Goal: Task Accomplishment & Management: Manage account settings

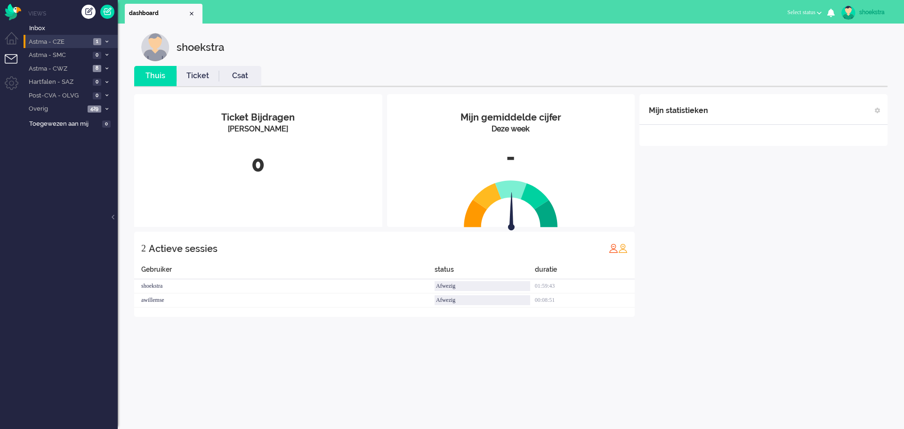
click at [58, 40] on span "Astma - CZE" at bounding box center [58, 42] width 63 height 9
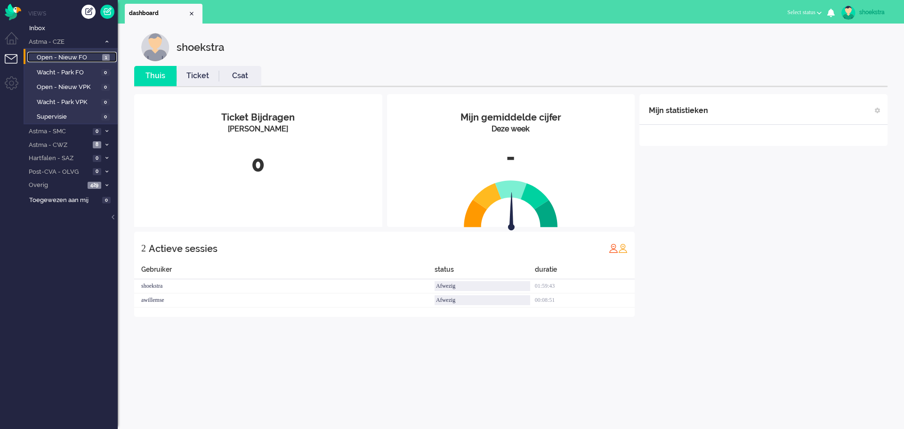
click at [58, 56] on span "Open - Nieuw FO" at bounding box center [68, 57] width 63 height 9
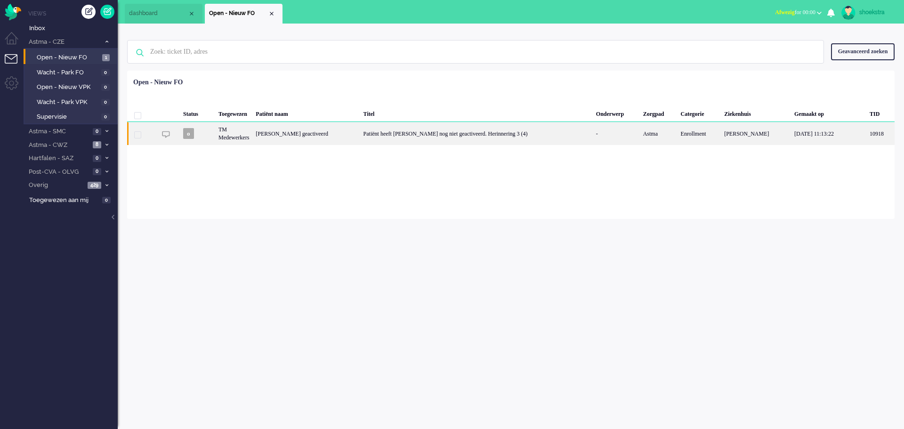
click at [318, 138] on div "Sophie Niet geactiveerd" at bounding box center [305, 133] width 107 height 23
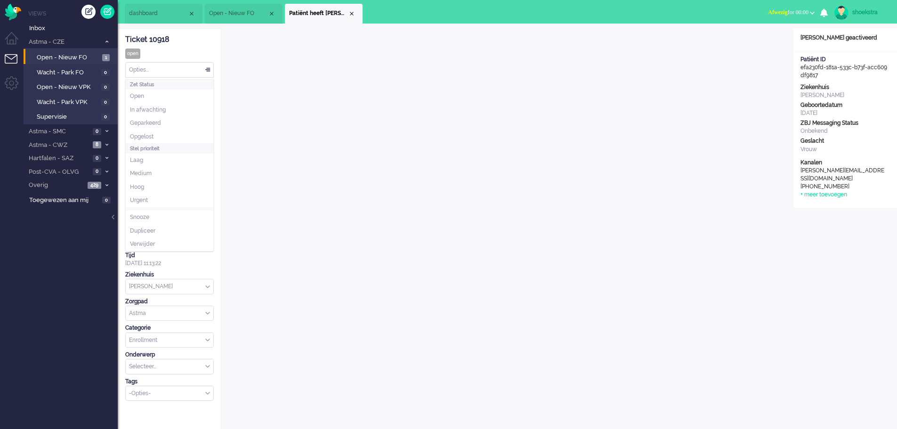
click at [146, 72] on div "Opties..." at bounding box center [170, 70] width 88 height 15
click at [156, 132] on li "Opgelost" at bounding box center [170, 137] width 88 height 14
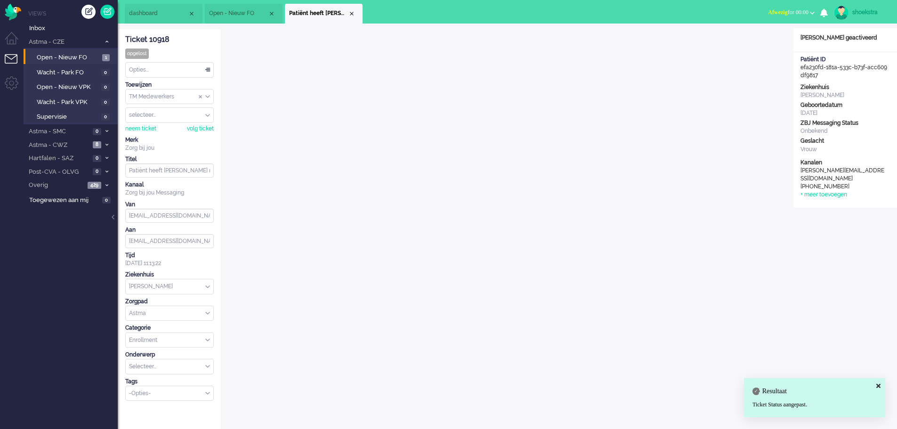
click at [147, 56] on div "opgelost" at bounding box center [137, 53] width 24 height 10
click at [146, 76] on div "Opties..." at bounding box center [170, 70] width 88 height 15
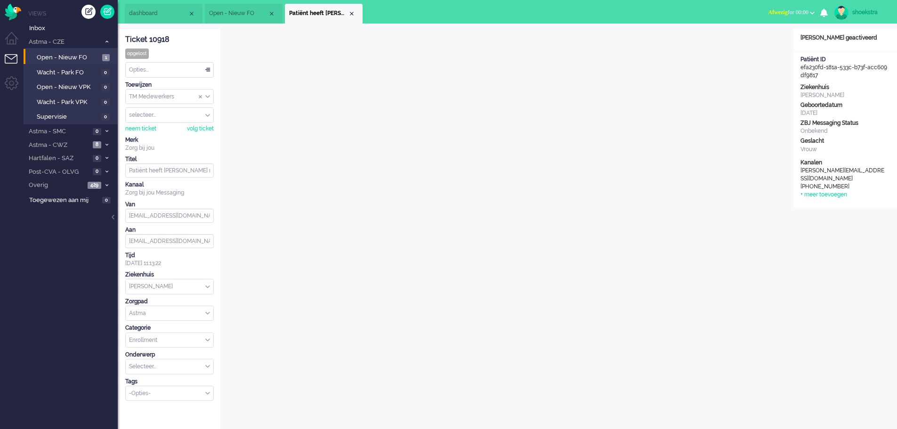
click at [159, 52] on div "Ticket 10918 opgelost Kijkend Opties... Zet Status Open In afwachting Geparkeer…" at bounding box center [169, 215] width 89 height 372
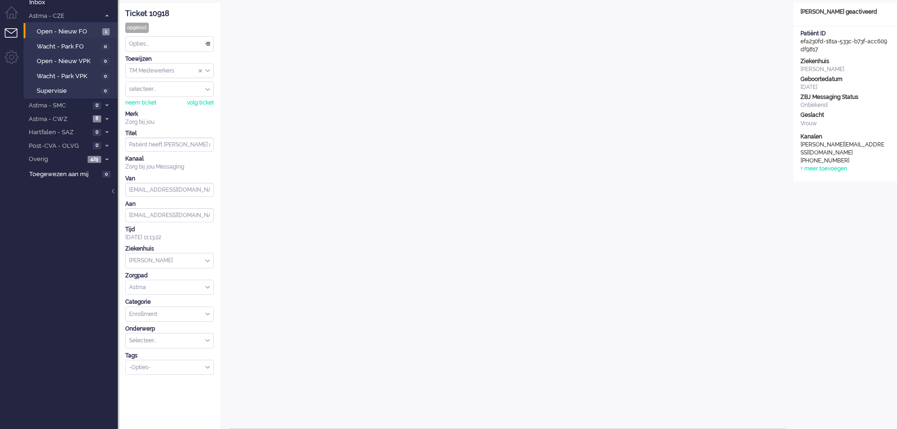
scroll to position [47, 0]
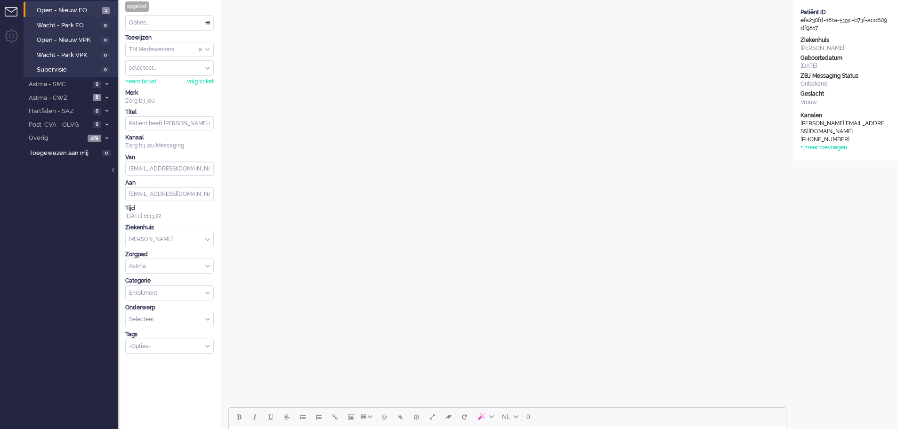
click at [167, 346] on input "Select Tags" at bounding box center [166, 345] width 74 height 8
click at [160, 364] on li "supervisie" at bounding box center [170, 361] width 88 height 14
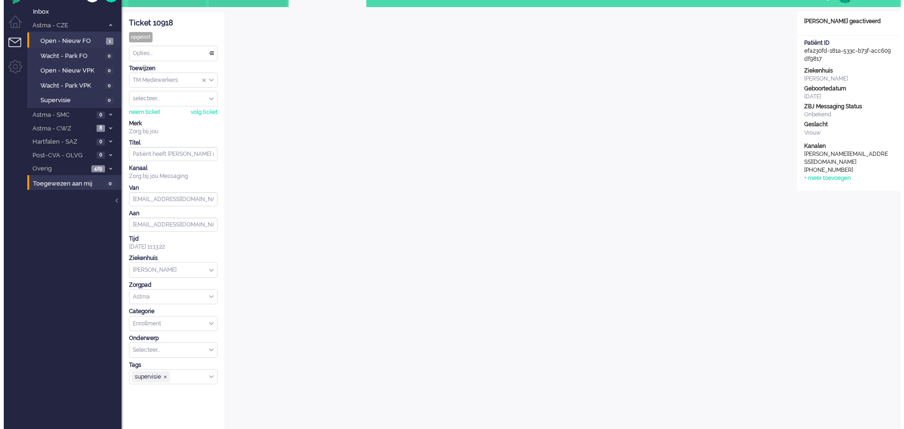
scroll to position [0, 0]
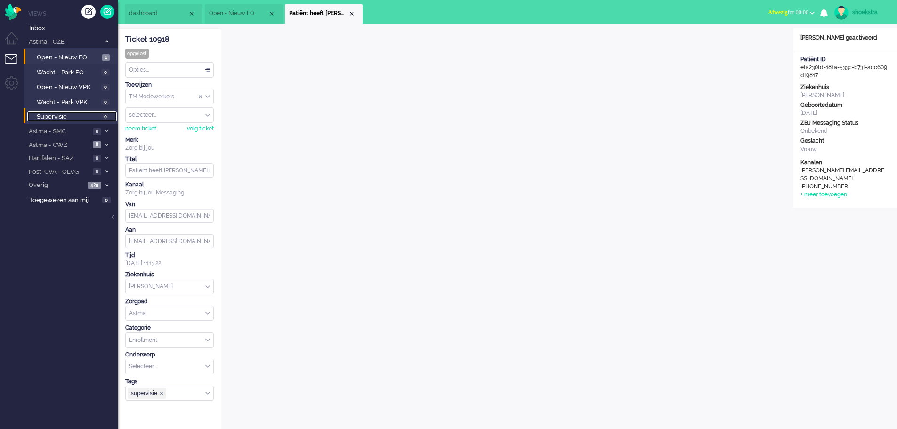
click at [70, 115] on span "Supervisie" at bounding box center [68, 117] width 62 height 9
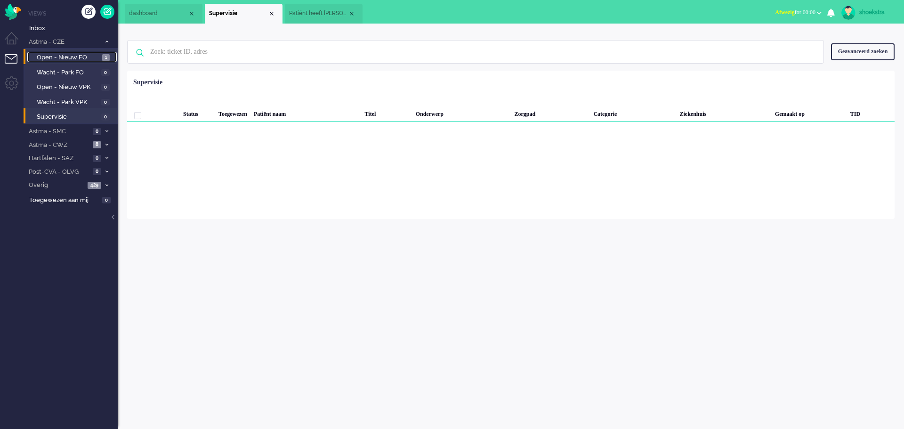
click at [55, 57] on span "Open - Nieuw FO" at bounding box center [68, 57] width 63 height 9
click at [48, 116] on span "Supervisie" at bounding box center [68, 117] width 62 height 9
click at [53, 63] on li "Open - Nieuw FO 1" at bounding box center [70, 56] width 93 height 15
click at [67, 54] on span "Open - Nieuw FO" at bounding box center [68, 57] width 63 height 9
click at [70, 69] on span "Wacht - Park FO" at bounding box center [68, 72] width 62 height 9
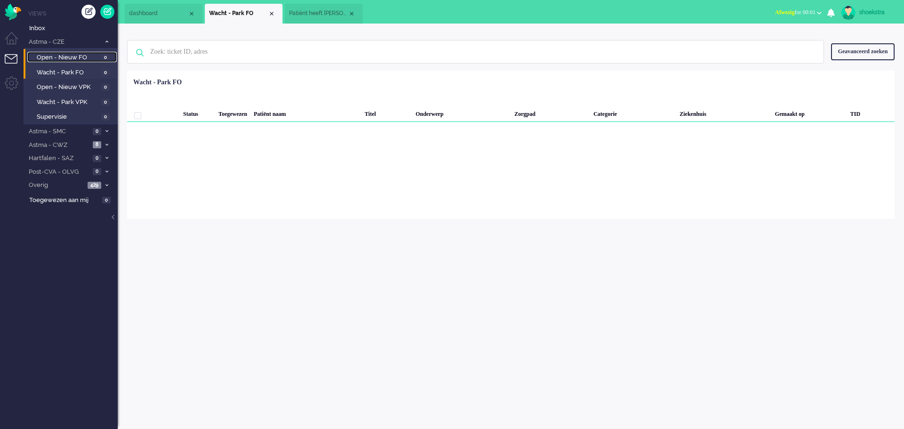
click at [83, 55] on span "Open - Nieuw FO" at bounding box center [68, 57] width 62 height 9
click at [90, 116] on span "Supervisie" at bounding box center [68, 117] width 62 height 9
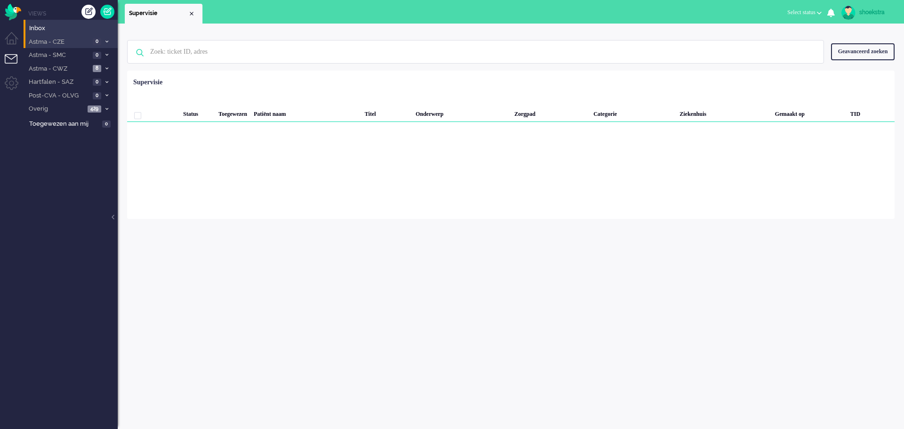
click at [60, 39] on span "Astma - CZE" at bounding box center [58, 42] width 63 height 9
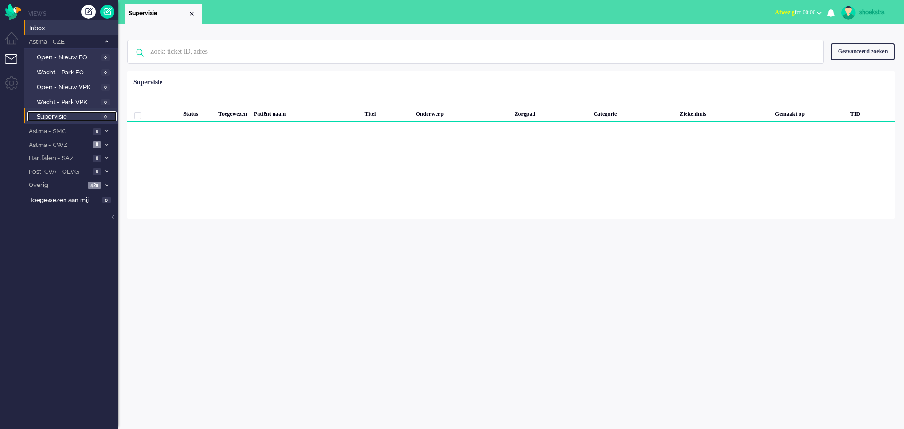
click at [72, 113] on span "Supervisie" at bounding box center [68, 117] width 62 height 9
click at [844, 44] on div "Geavanceerd zoeken" at bounding box center [863, 51] width 64 height 16
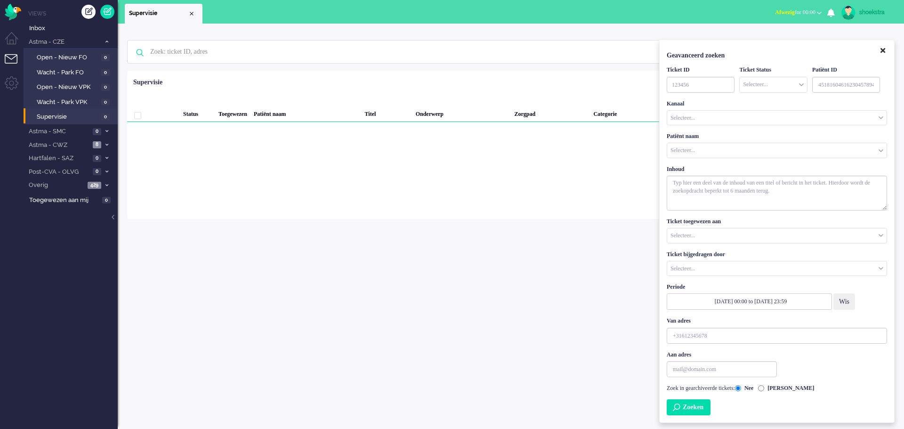
click at [882, 51] on icon "Close" at bounding box center [882, 50] width 5 height 7
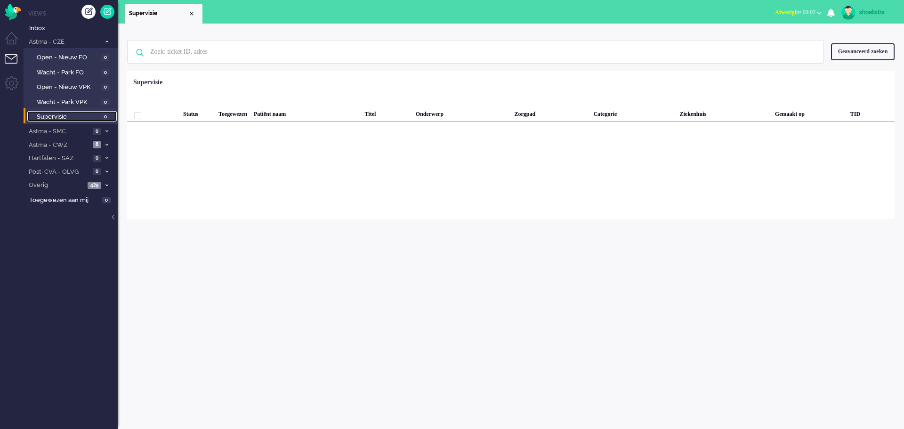
click at [81, 120] on span "Supervisie" at bounding box center [68, 117] width 62 height 9
click at [61, 30] on span "Inbox" at bounding box center [73, 28] width 89 height 9
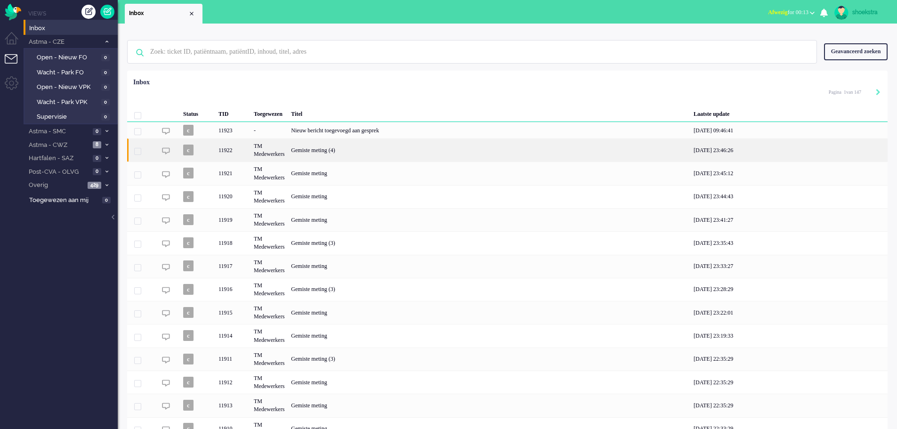
click at [337, 146] on div "Gemiste meting (4)" at bounding box center [489, 149] width 403 height 23
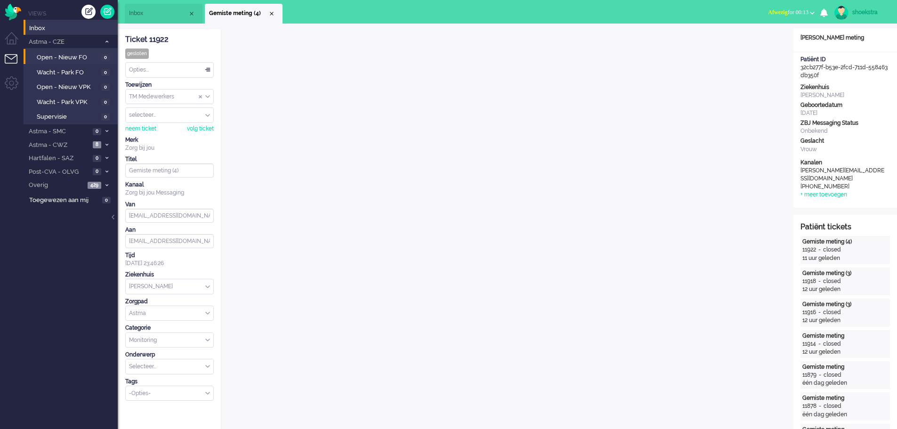
scroll to position [23, 0]
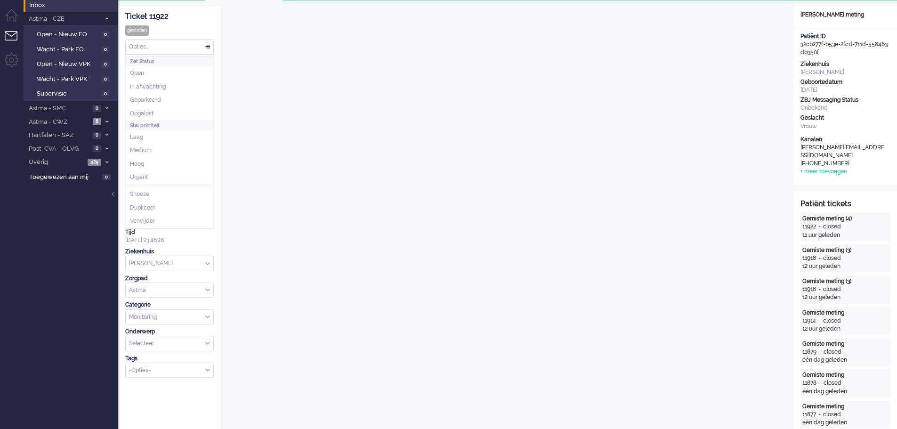
click at [145, 46] on div "Opties..." at bounding box center [170, 47] width 88 height 15
click at [158, 87] on span "In afwachting" at bounding box center [148, 87] width 36 height 8
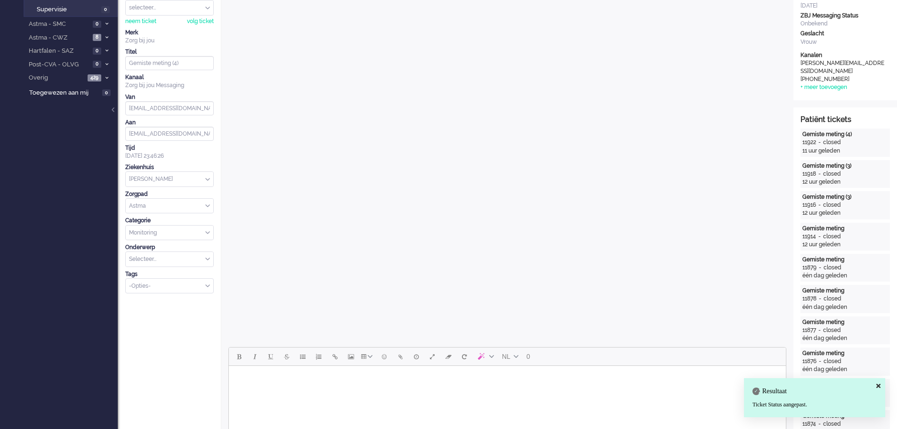
scroll to position [211, 0]
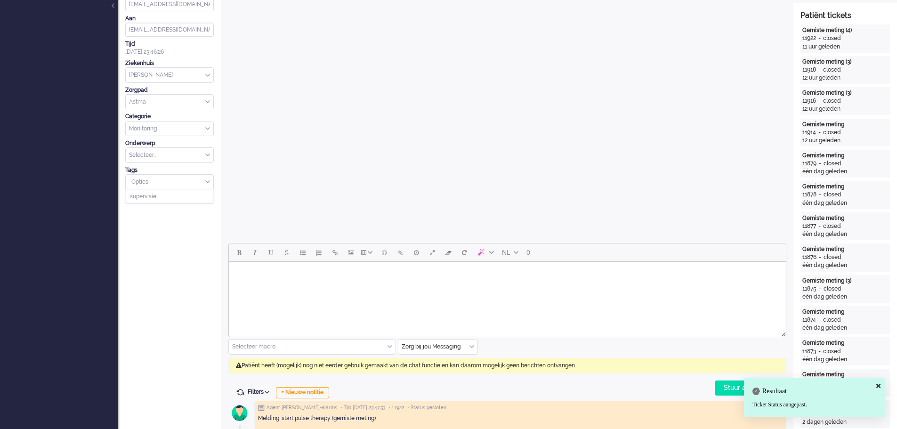
click at [155, 178] on input "Select Tags" at bounding box center [166, 181] width 74 height 8
click at [156, 193] on span "supervisie" at bounding box center [143, 196] width 26 height 8
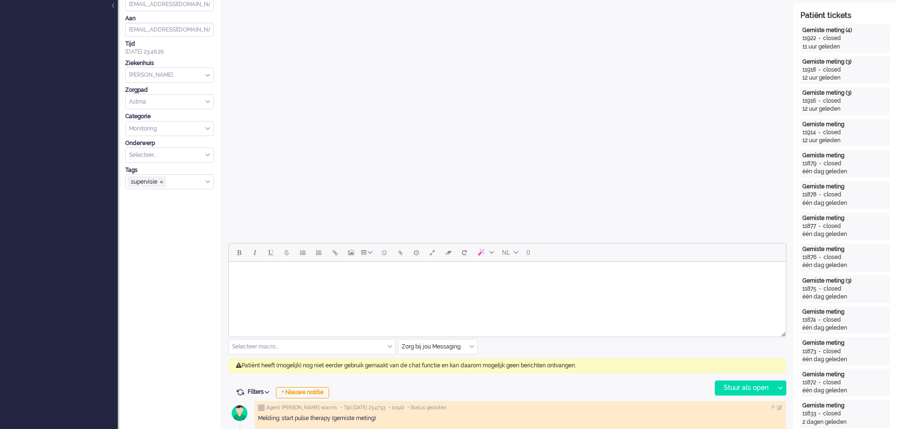
click at [80, 209] on ul "Views Inbox Astma - CZE 0 Open - Nieuw FO 0 Wacht - Park FO 0 Open - Nieuw VPK …" at bounding box center [71, 3] width 94 height 429
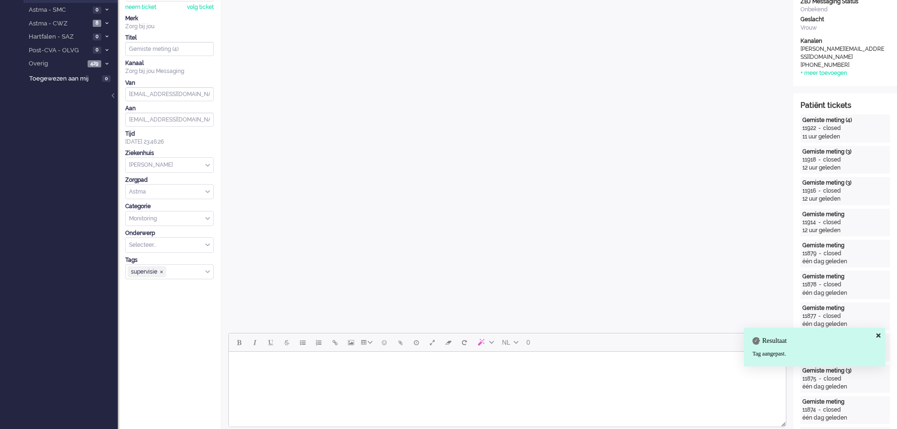
scroll to position [23, 0]
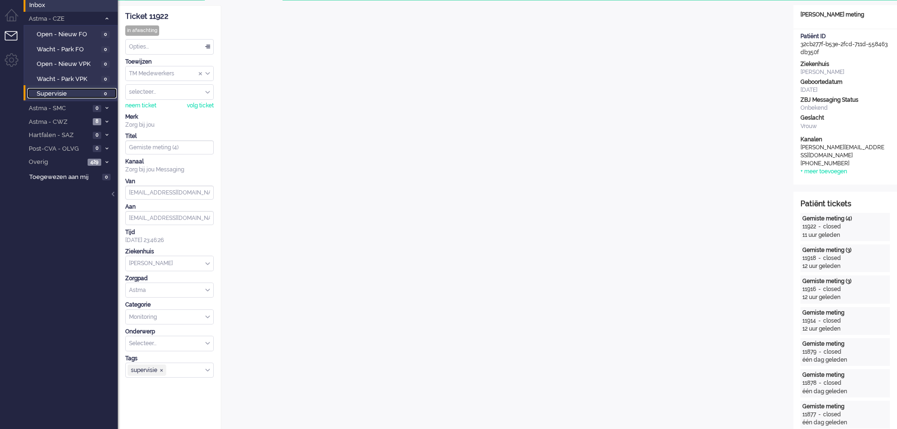
click at [93, 94] on span "Supervisie" at bounding box center [68, 93] width 62 height 9
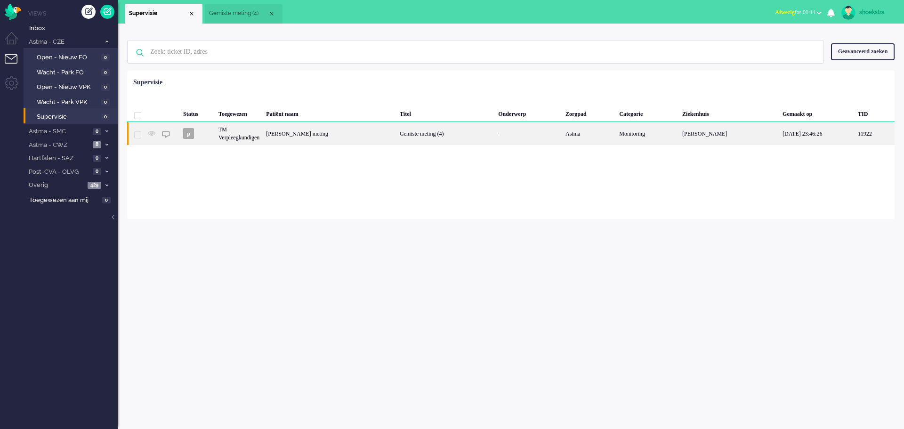
click at [248, 126] on div "TM Verpleegkundigen" at bounding box center [239, 133] width 48 height 23
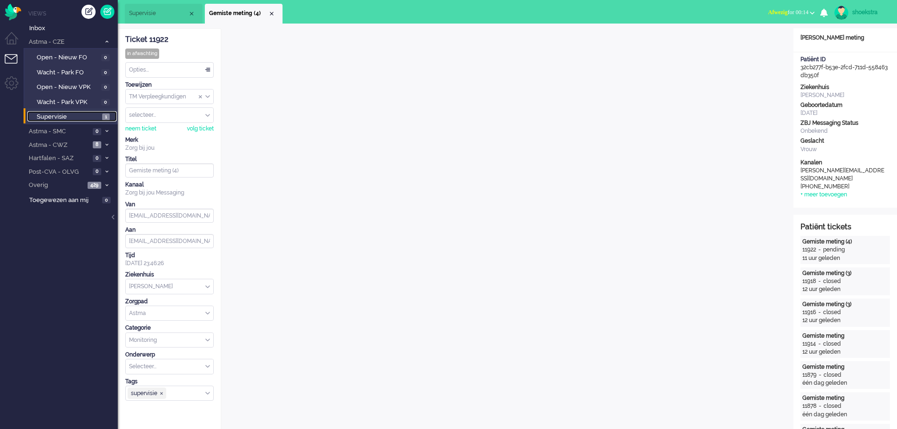
click at [85, 116] on span "Supervisie" at bounding box center [68, 117] width 63 height 9
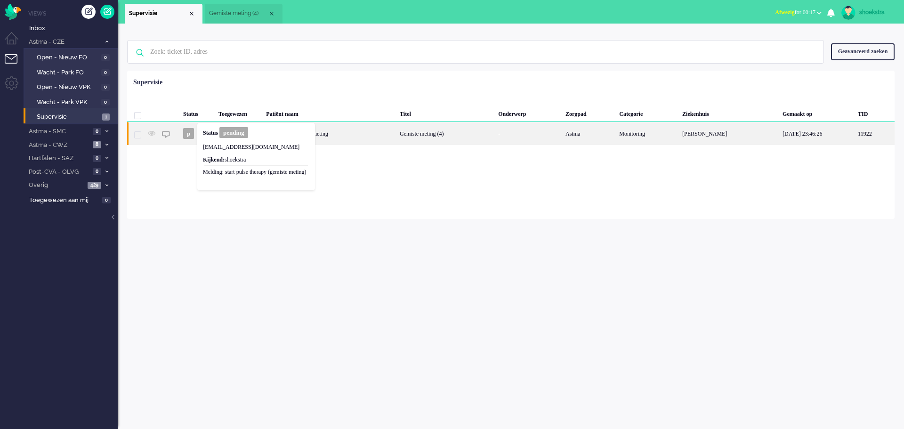
click at [321, 135] on div "Sophie Gemiste meting" at bounding box center [330, 133] width 134 height 23
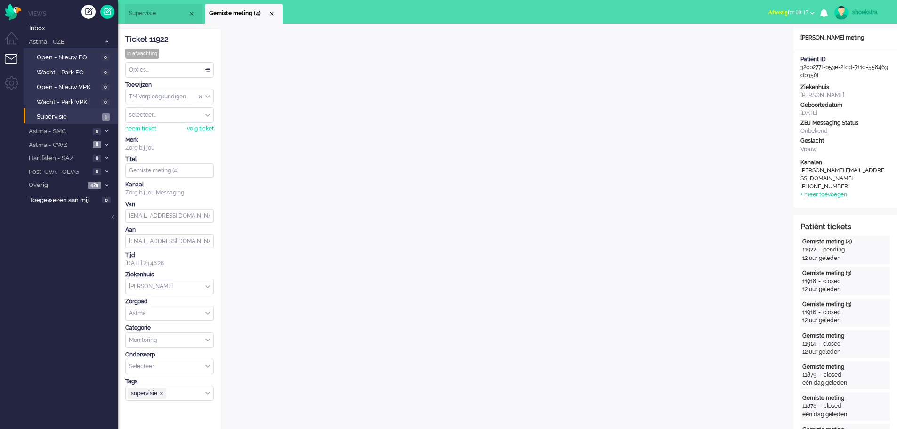
click at [144, 52] on div "in afwachting" at bounding box center [142, 53] width 34 height 10
click at [147, 67] on div "Opties..." at bounding box center [170, 70] width 88 height 15
click at [152, 133] on span "Opgelost" at bounding box center [142, 137] width 24 height 8
